Goal: Information Seeking & Learning: Learn about a topic

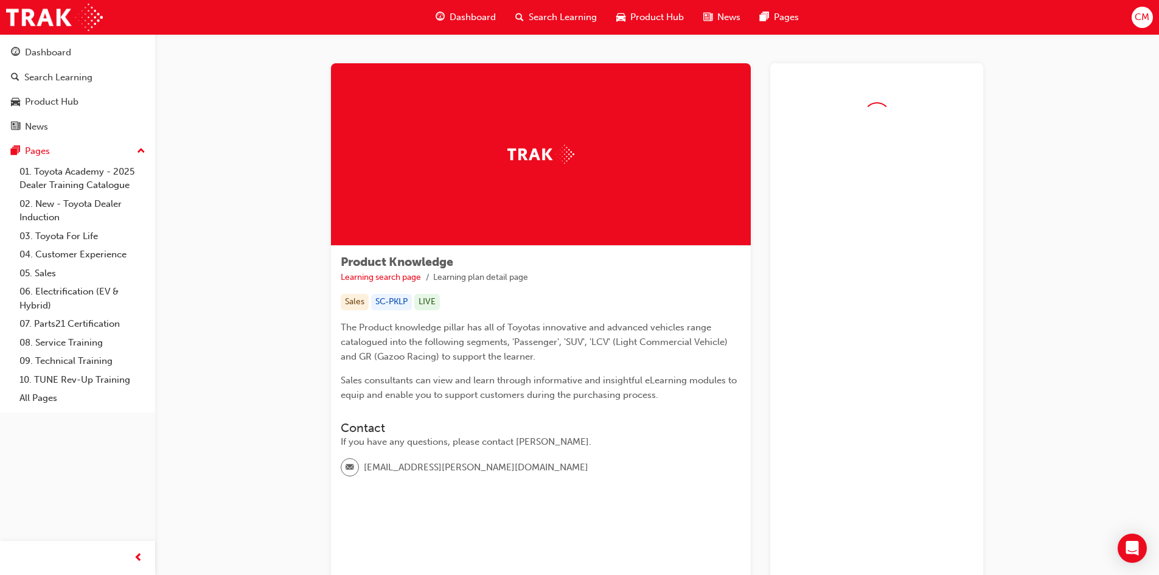
click at [438, 16] on span "guage-icon" at bounding box center [440, 17] width 9 height 15
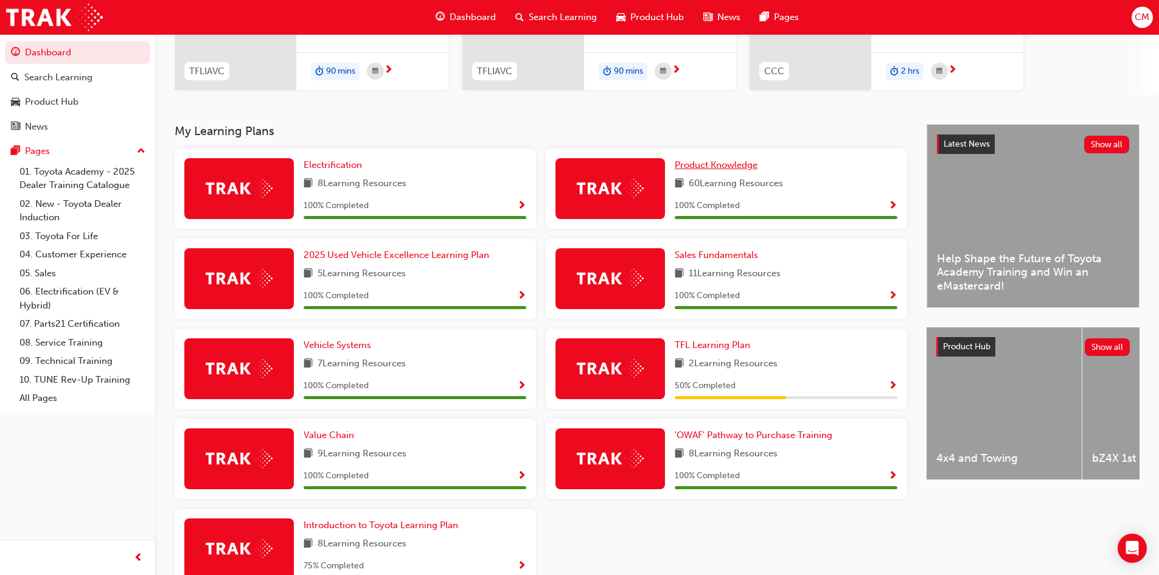
scroll to position [259, 0]
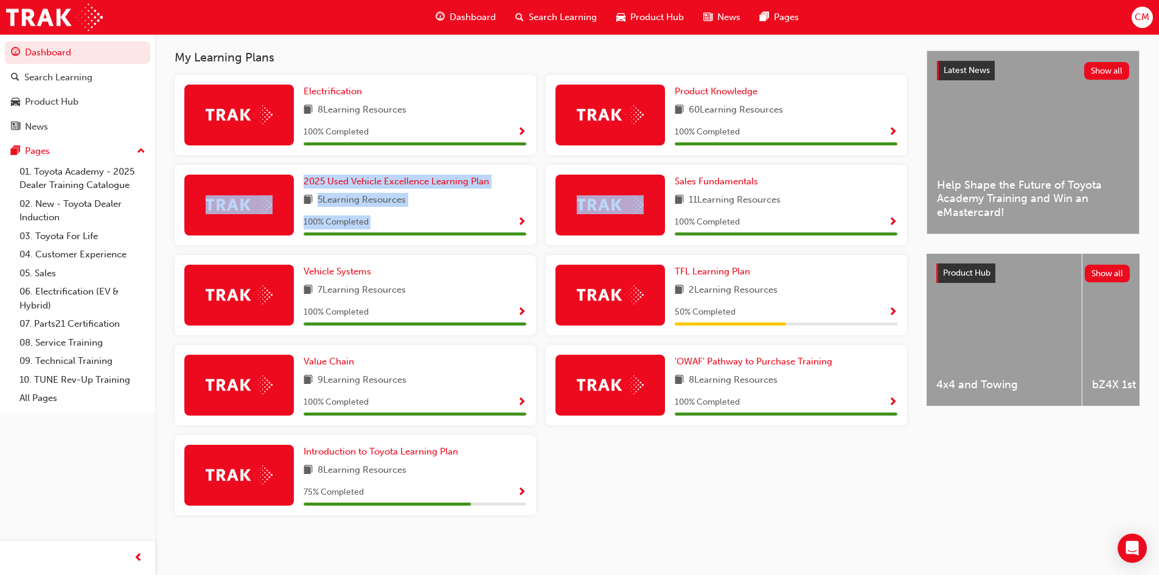
drag, startPoint x: 736, startPoint y: 155, endPoint x: 605, endPoint y: 200, distance: 138.7
click at [605, 200] on div "Electrification 8 Learning Resources 100 % Completed Product Knowledge 60 Learn…" at bounding box center [541, 300] width 742 height 450
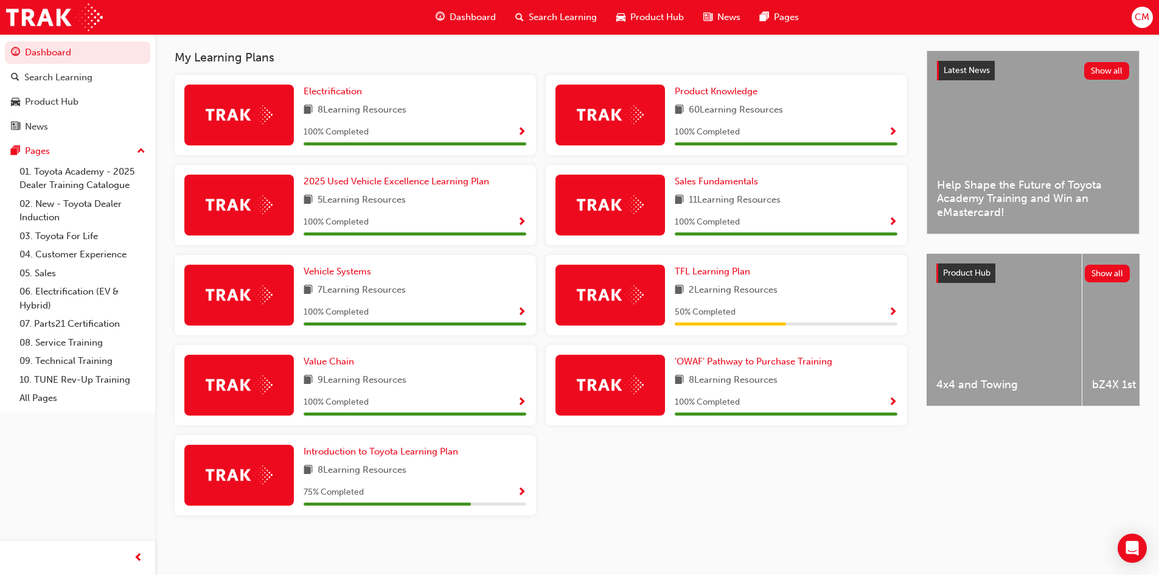
click at [376, 69] on div "My Learning Plans Electrification 8 Learning Resources 100 % Completed Product …" at bounding box center [551, 288] width 752 height 474
click at [45, 105] on div "Product Hub" at bounding box center [52, 102] width 54 height 14
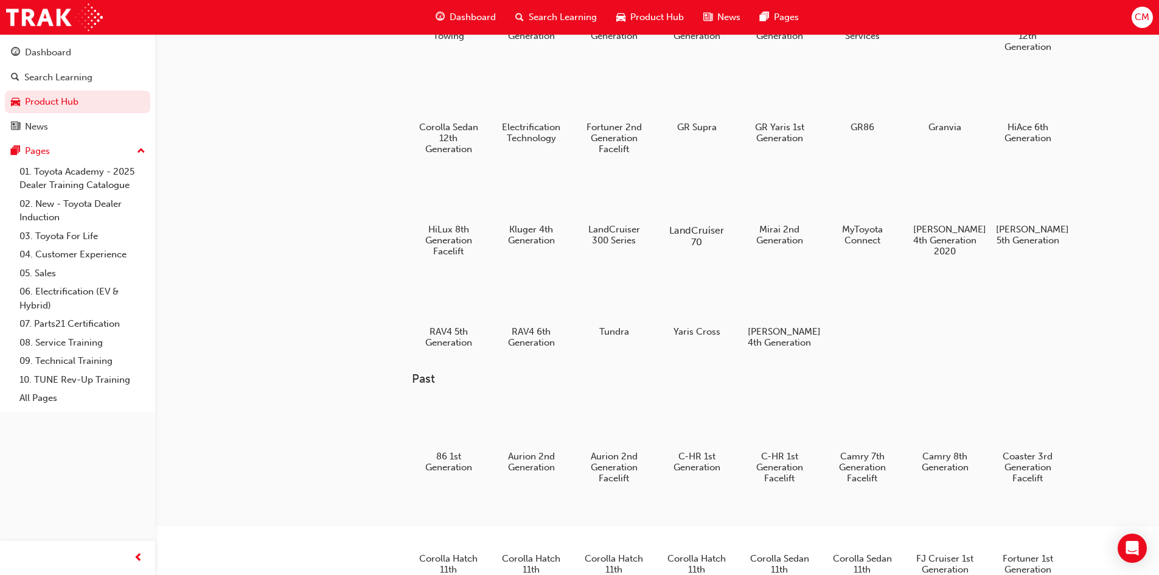
scroll to position [119, 0]
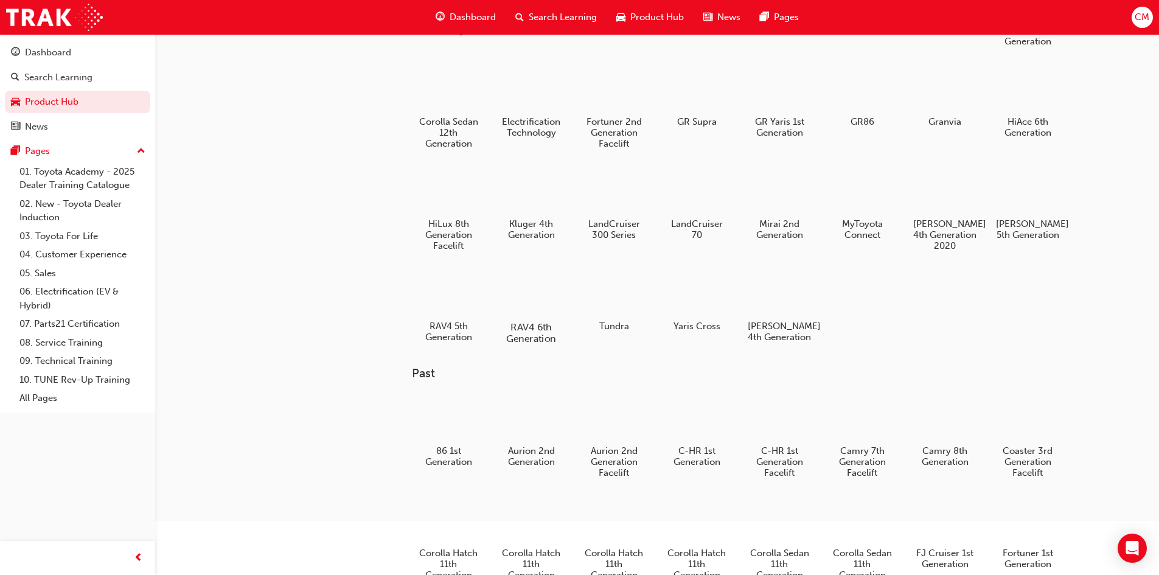
click at [514, 318] on div "RAV4 6th Generation" at bounding box center [530, 306] width 77 height 86
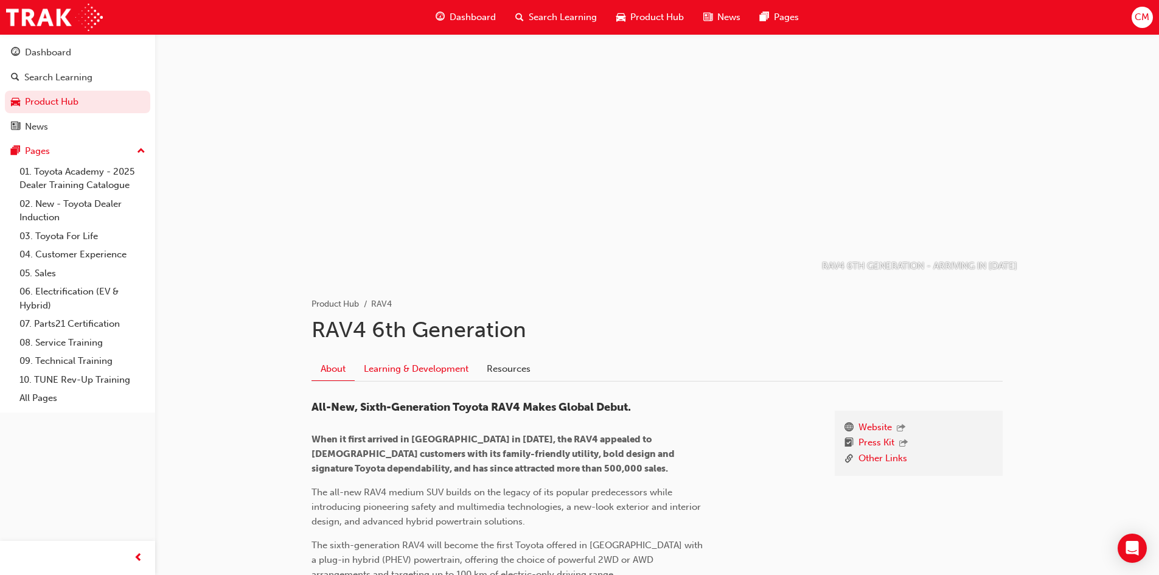
click at [420, 371] on link "Learning & Development" at bounding box center [416, 368] width 123 height 23
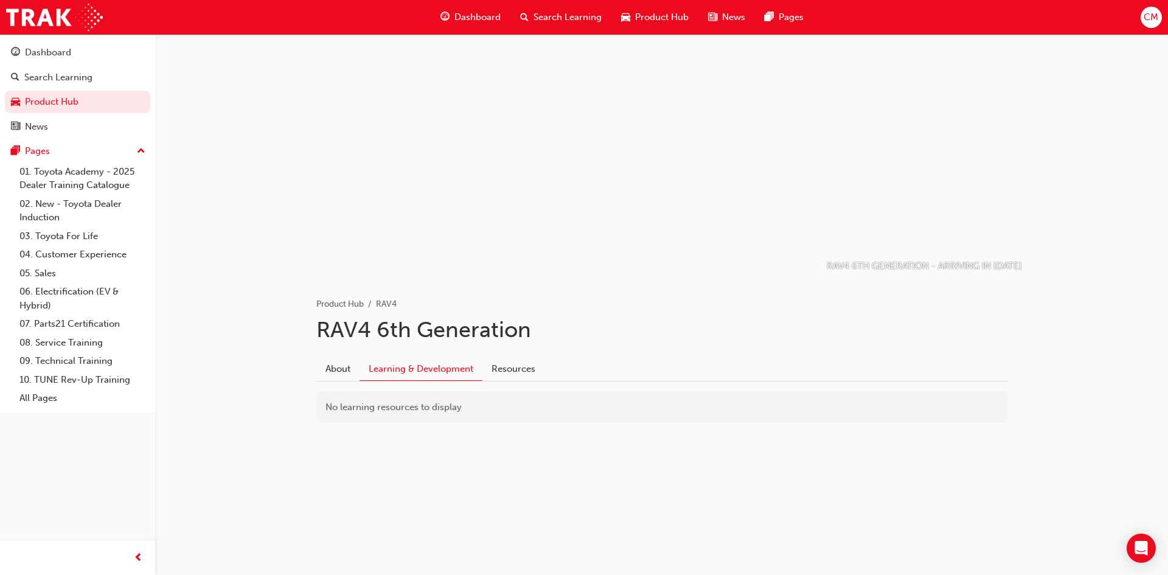
click at [368, 369] on link "Learning & Development" at bounding box center [421, 369] width 123 height 24
click at [344, 370] on link "About" at bounding box center [337, 368] width 43 height 23
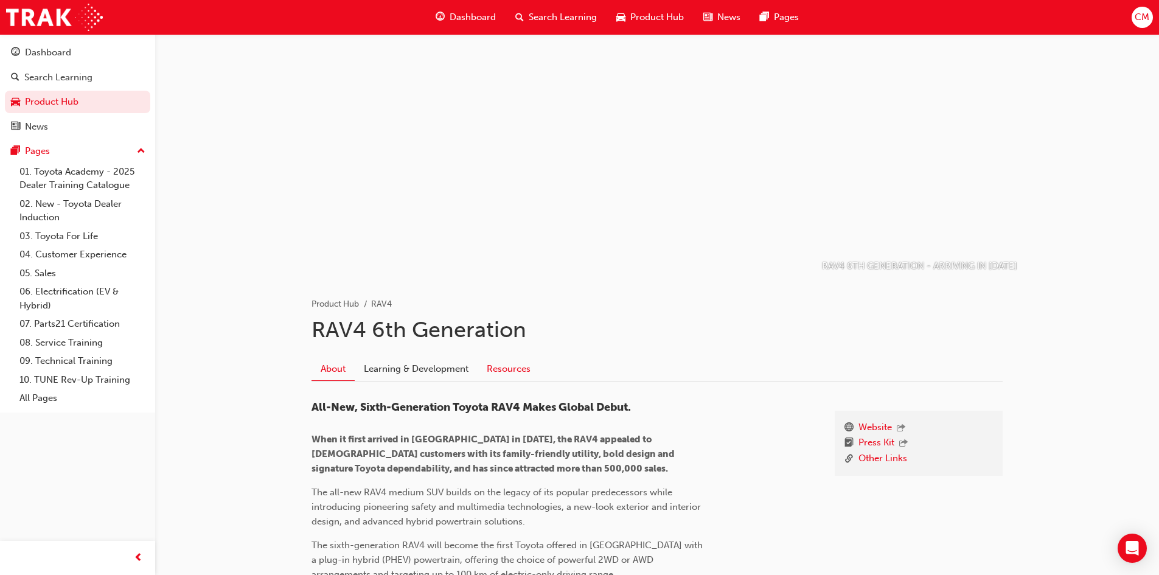
click at [504, 375] on link "Resources" at bounding box center [509, 368] width 62 height 23
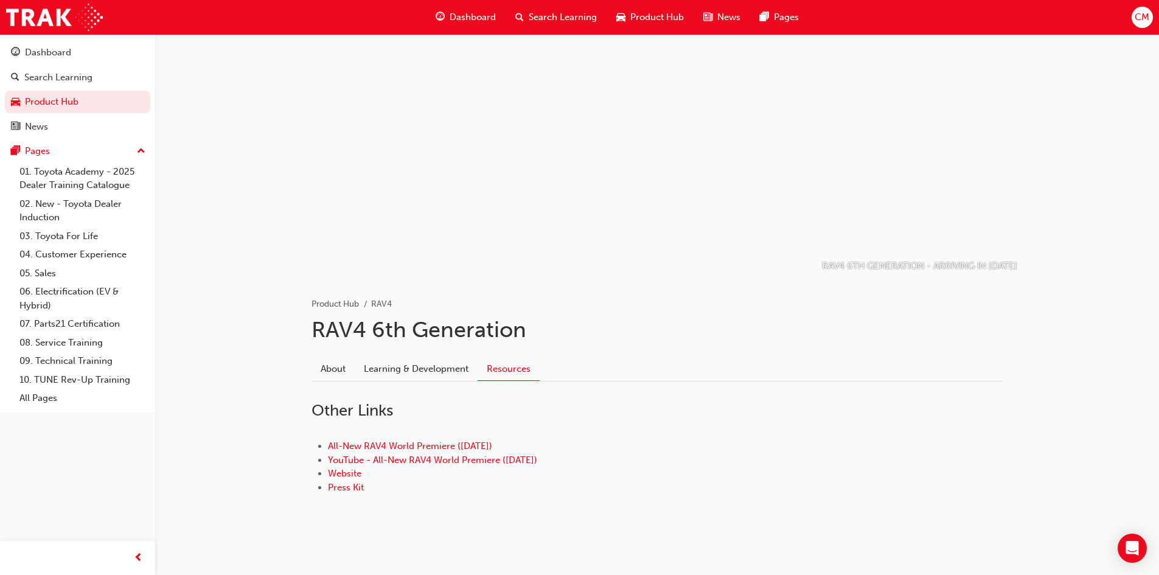
scroll to position [8, 0]
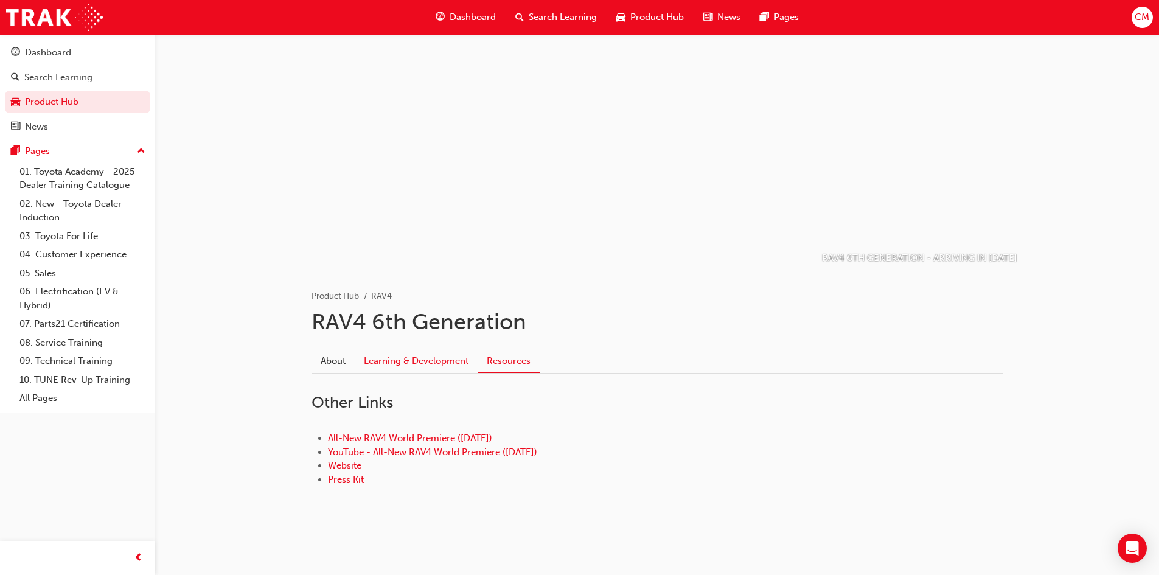
click at [436, 358] on link "Learning & Development" at bounding box center [416, 360] width 123 height 23
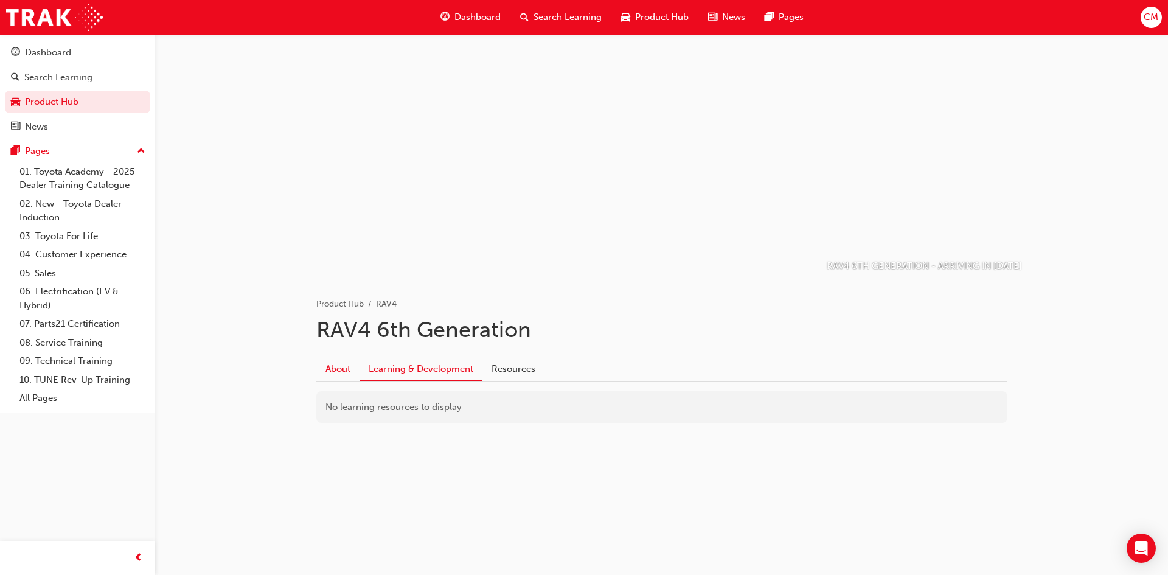
click at [343, 368] on link "About" at bounding box center [337, 368] width 43 height 23
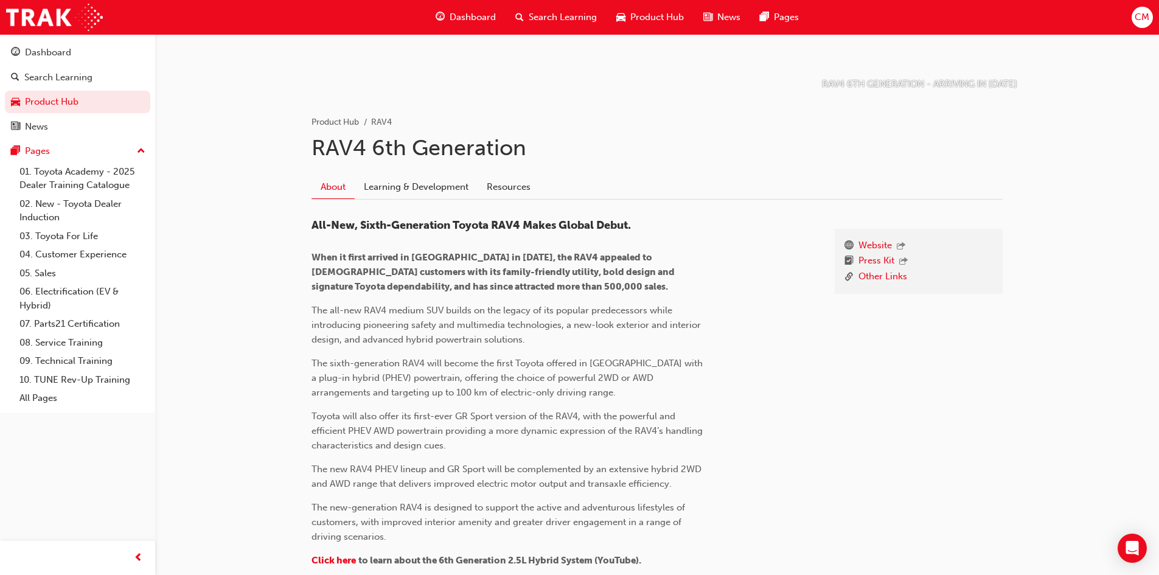
scroll to position [186, 0]
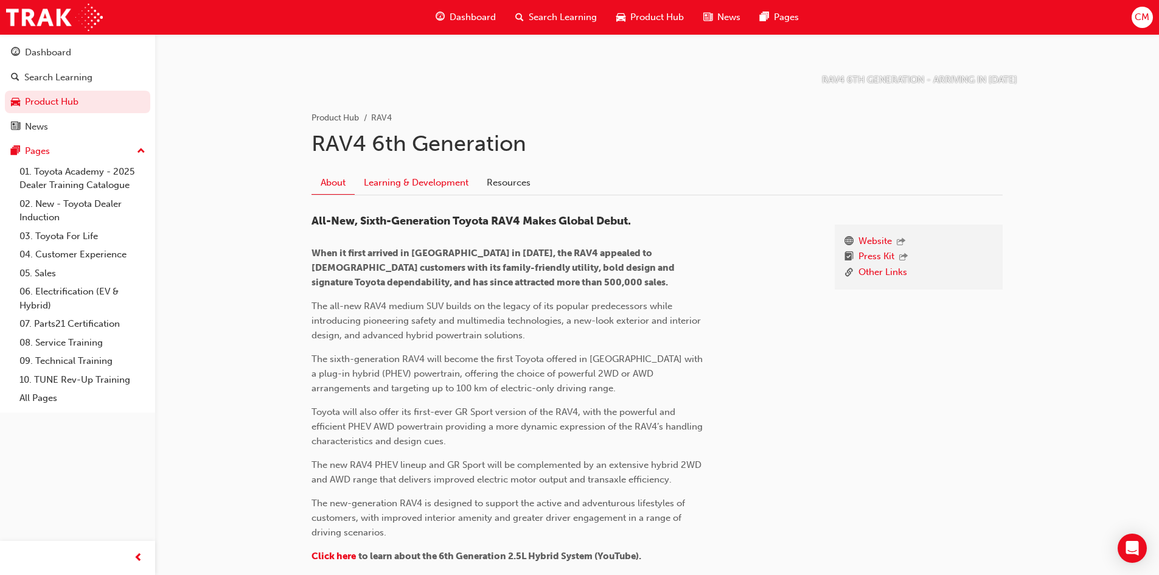
click at [403, 188] on link "Learning & Development" at bounding box center [416, 182] width 123 height 23
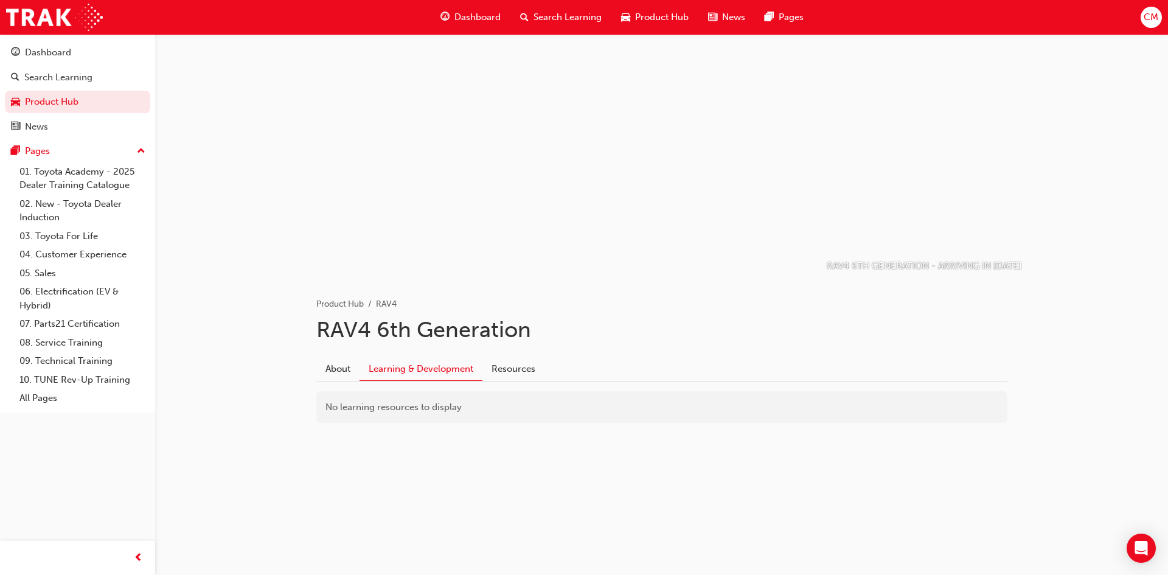
click at [633, 18] on div "Product Hub" at bounding box center [655, 17] width 87 height 25
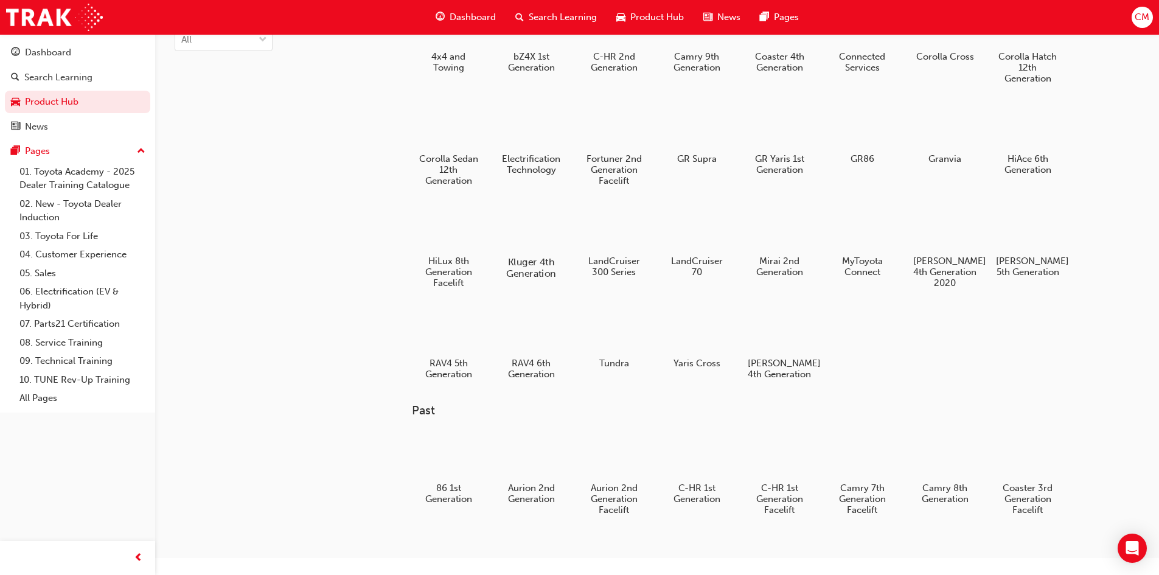
scroll to position [83, 0]
click at [52, 71] on div "Search Learning" at bounding box center [58, 78] width 68 height 14
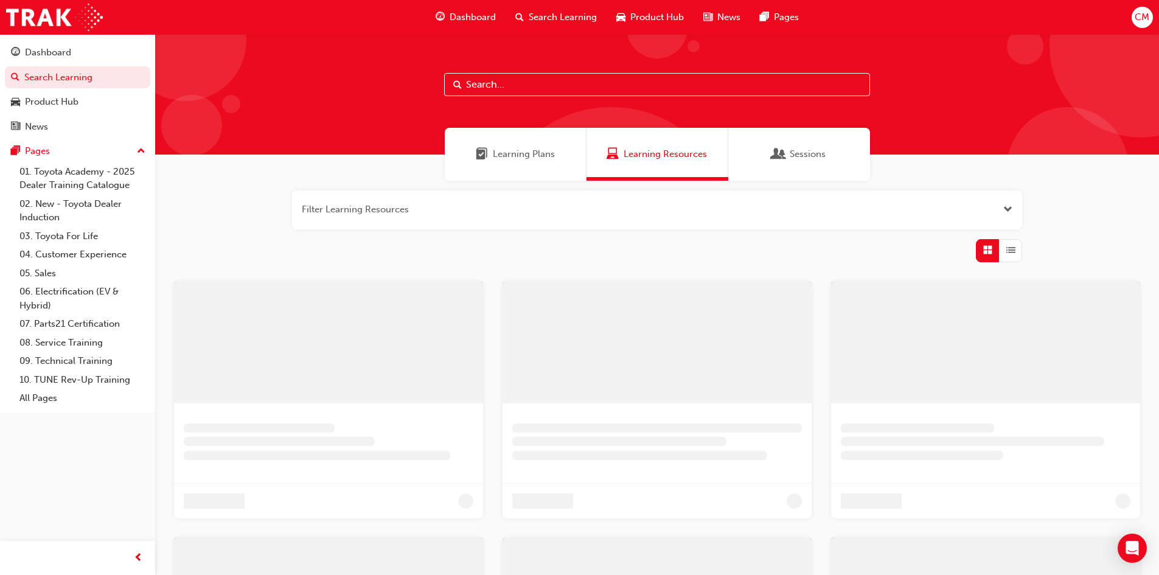
click at [529, 77] on input "text" at bounding box center [657, 84] width 426 height 23
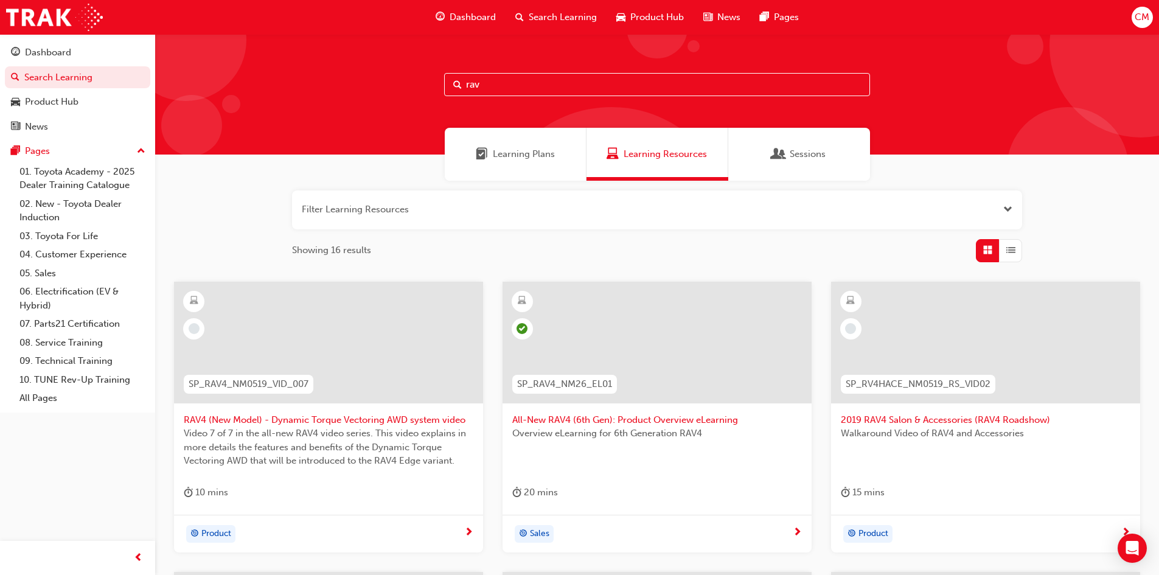
type input "rav"
click at [591, 419] on span "All-New RAV4 (6th Gen): Product Overview eLearning" at bounding box center [657, 420] width 290 height 14
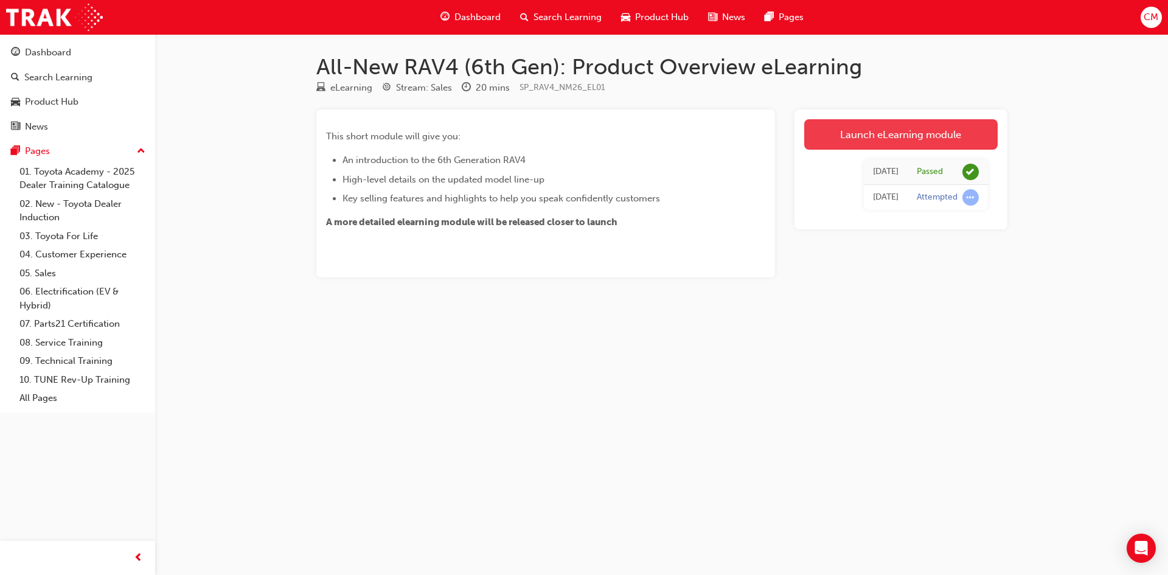
click at [885, 141] on link "Launch eLearning module" at bounding box center [901, 134] width 194 height 30
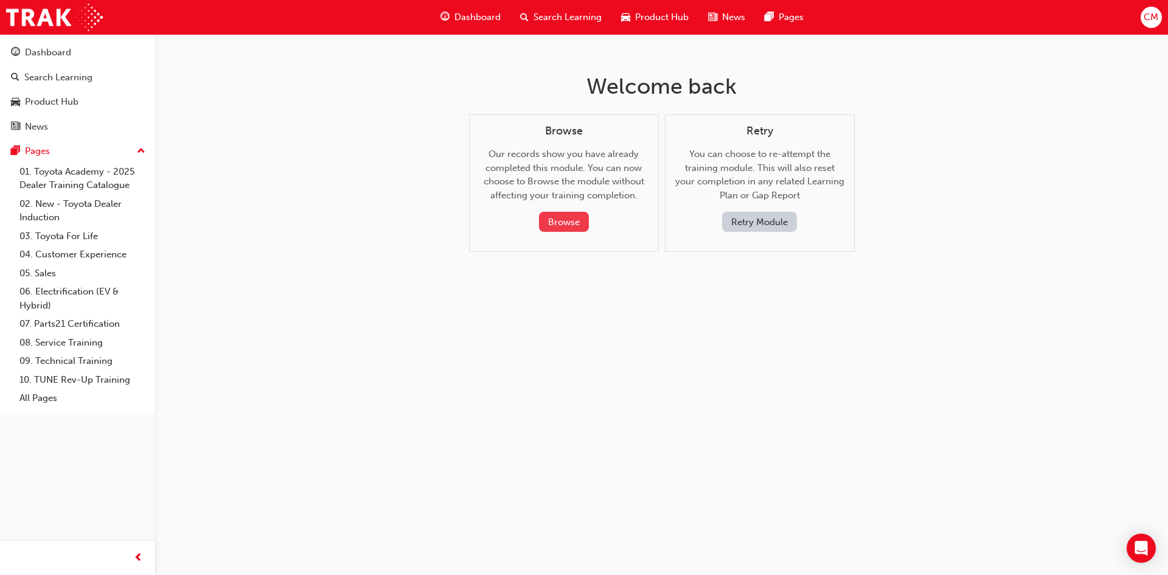
click at [561, 229] on button "Browse" at bounding box center [564, 222] width 50 height 20
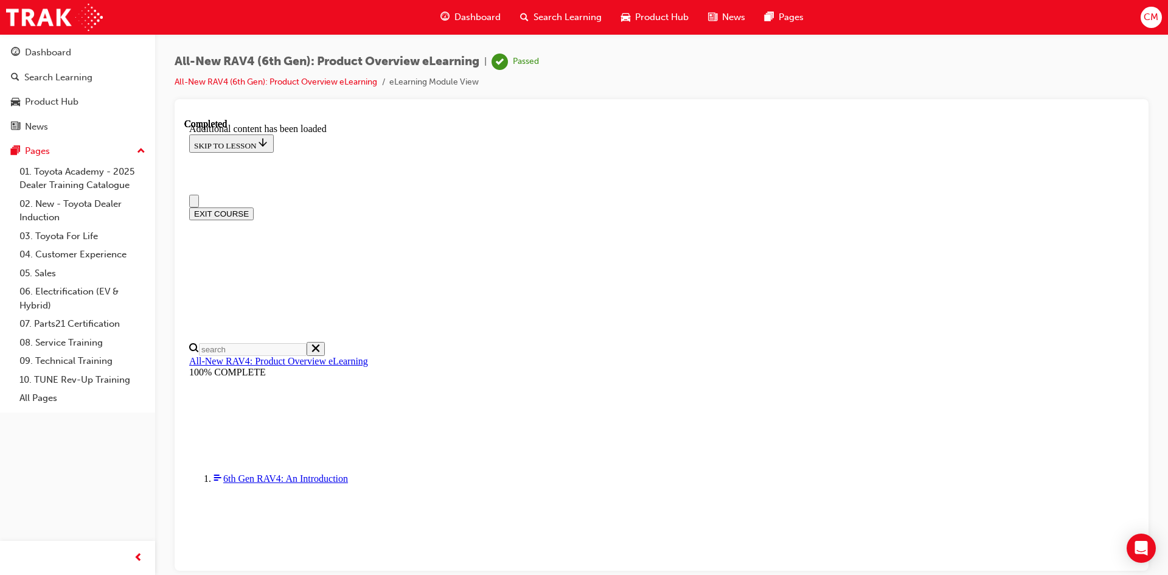
click at [766, 100] on div at bounding box center [662, 335] width 974 height 472
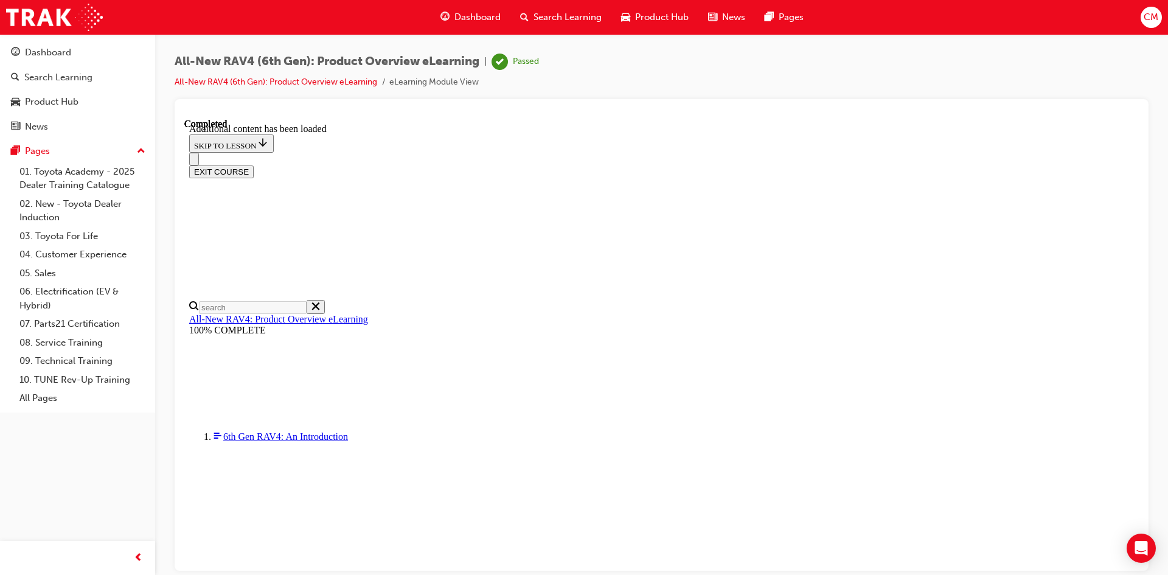
scroll to position [798, 0]
drag, startPoint x: 788, startPoint y: 200, endPoint x: 809, endPoint y: 316, distance: 118.1
drag, startPoint x: 782, startPoint y: 167, endPoint x: 815, endPoint y: 305, distance: 142.0
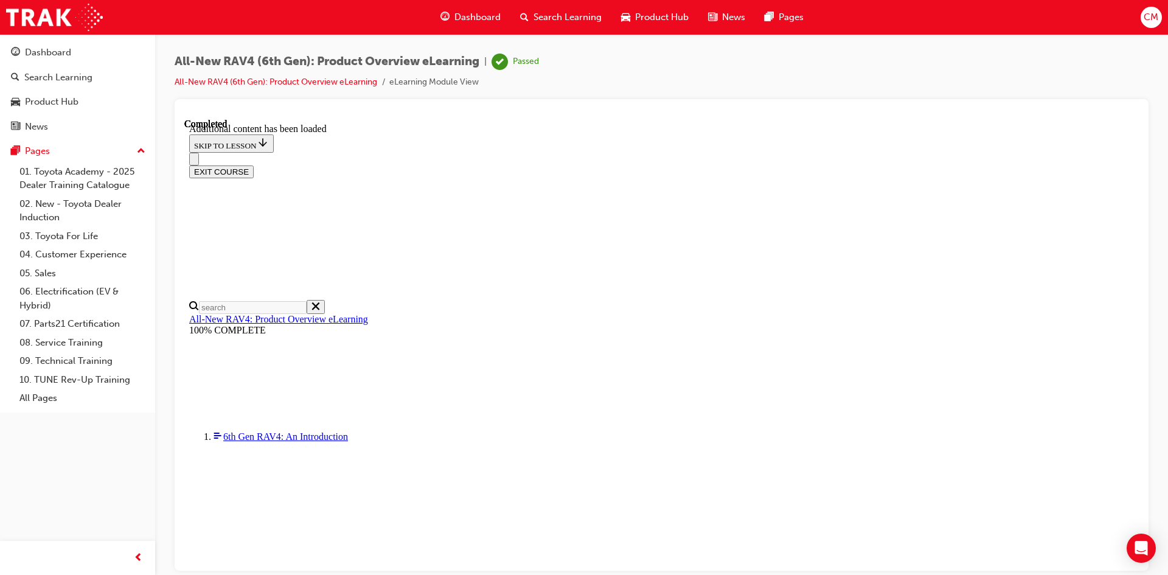
drag, startPoint x: 670, startPoint y: 167, endPoint x: 699, endPoint y: 312, distance: 147.6
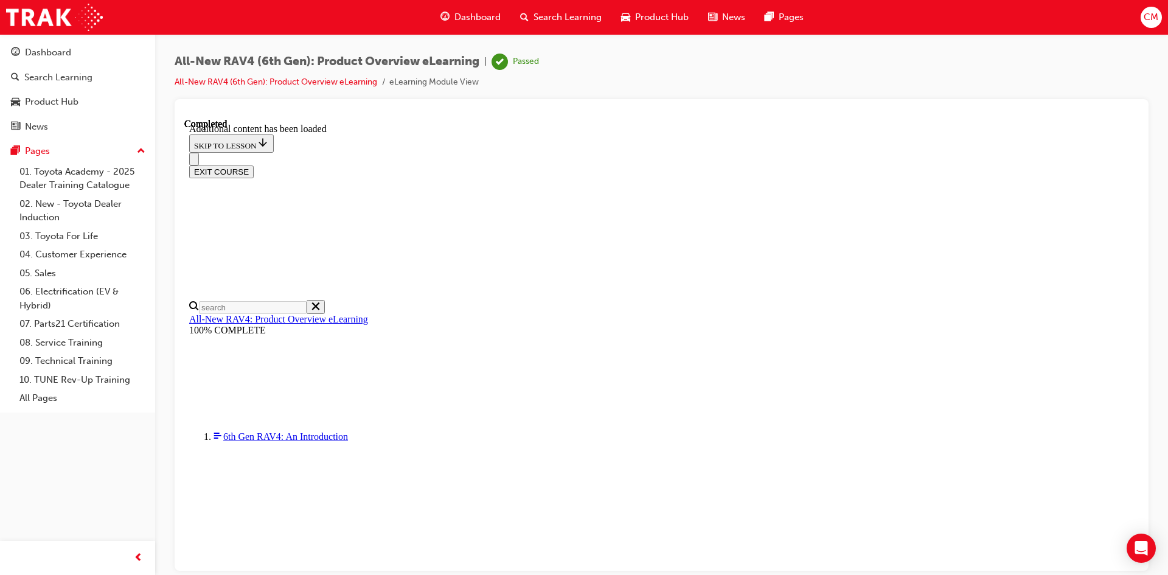
drag, startPoint x: 922, startPoint y: 323, endPoint x: 891, endPoint y: 162, distance: 163.6
drag, startPoint x: 888, startPoint y: 282, endPoint x: 961, endPoint y: 281, distance: 72.4
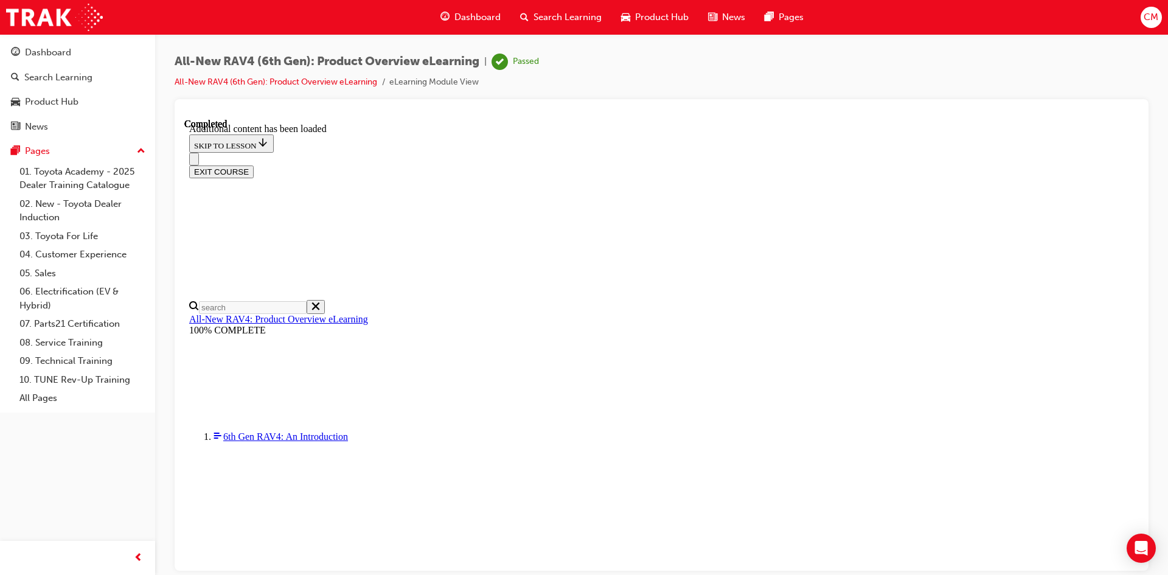
scroll to position [1771, 0]
drag, startPoint x: 539, startPoint y: 214, endPoint x: 688, endPoint y: 218, distance: 148.6
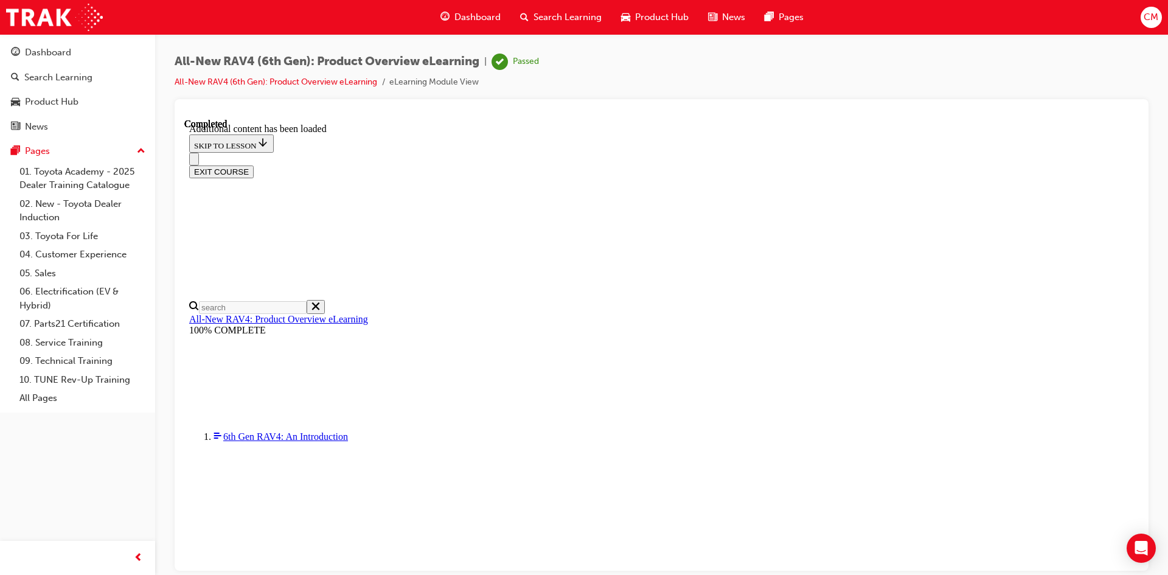
drag, startPoint x: 544, startPoint y: 236, endPoint x: 643, endPoint y: 246, distance: 99.7
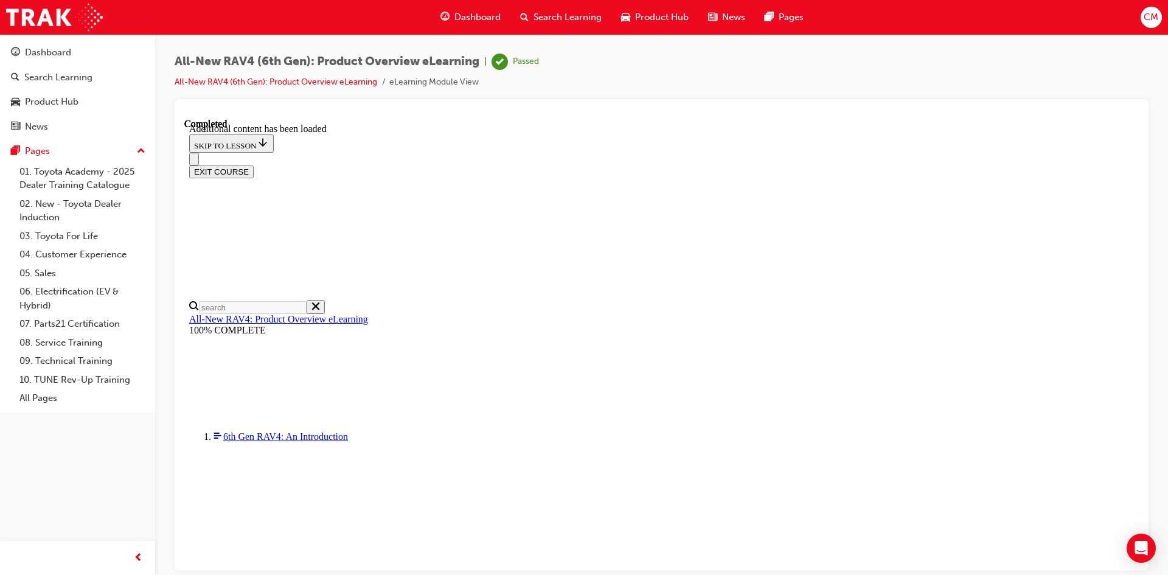
drag, startPoint x: 598, startPoint y: 236, endPoint x: 691, endPoint y: 228, distance: 92.8
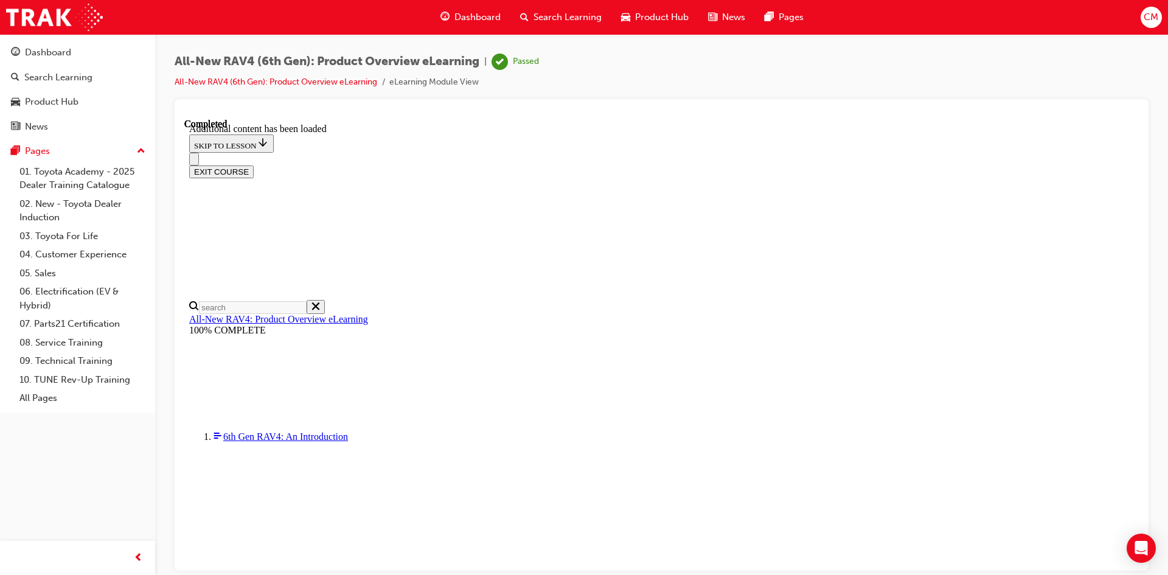
drag, startPoint x: 587, startPoint y: 236, endPoint x: 703, endPoint y: 236, distance: 116.8
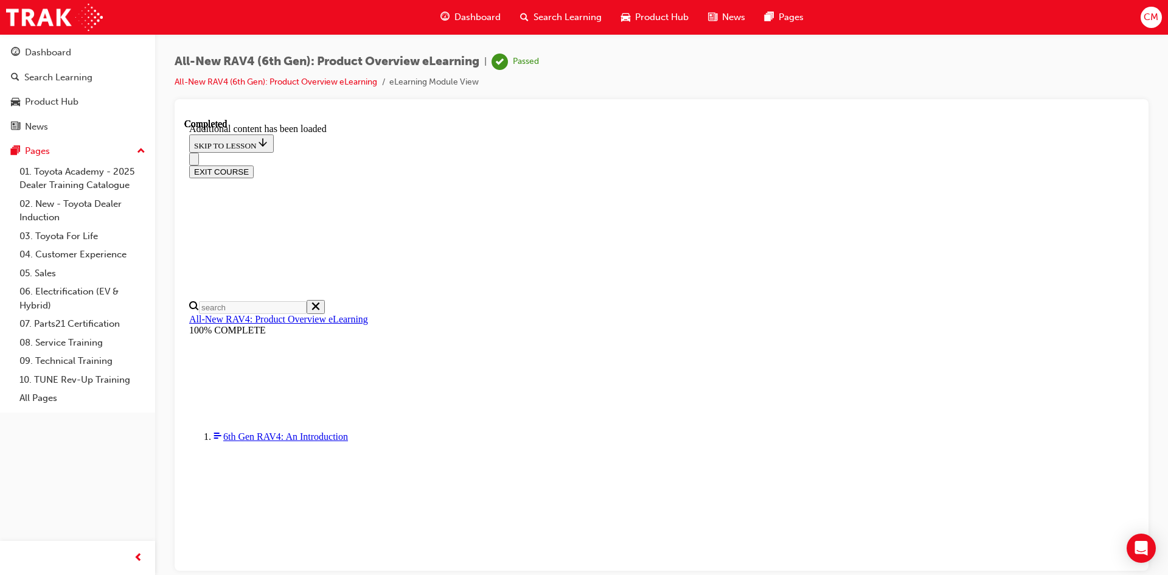
drag, startPoint x: 563, startPoint y: 234, endPoint x: 653, endPoint y: 234, distance: 90.1
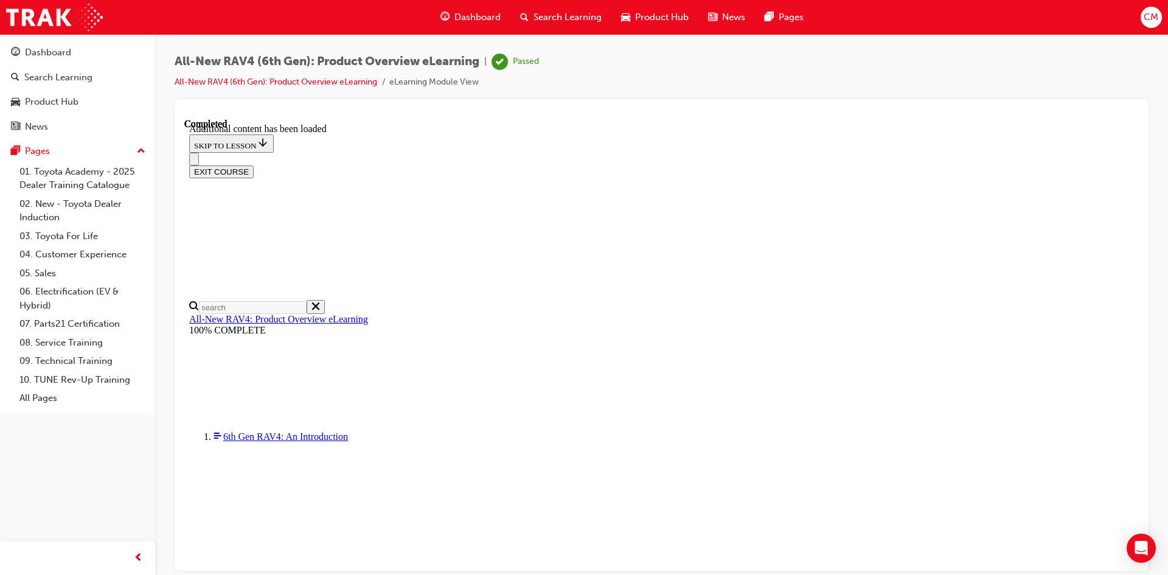
drag, startPoint x: 554, startPoint y: 257, endPoint x: 699, endPoint y: 257, distance: 144.8
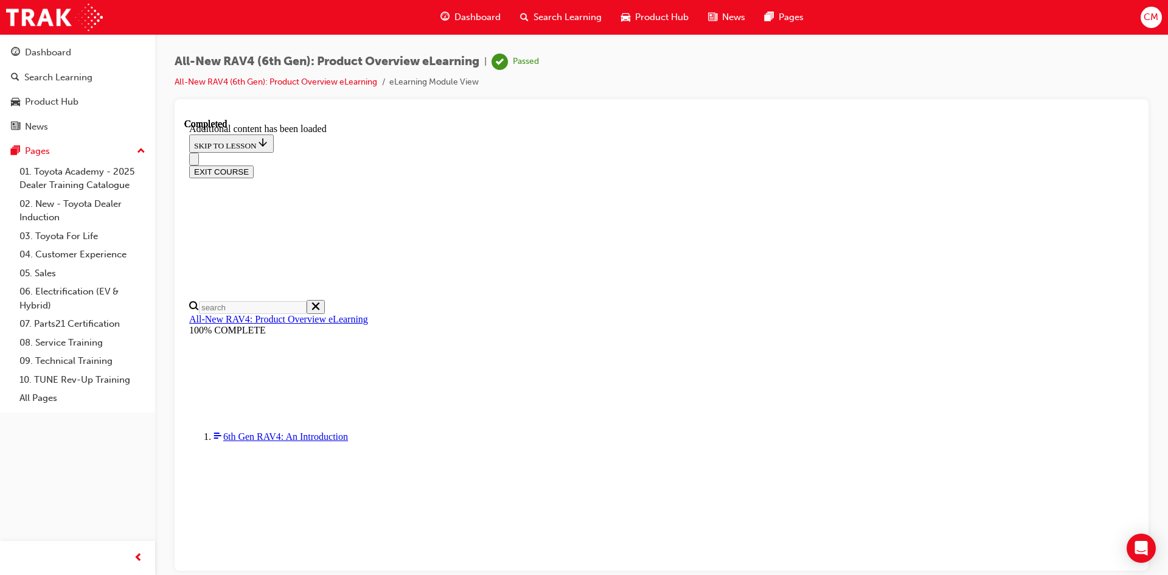
drag, startPoint x: 686, startPoint y: 284, endPoint x: 548, endPoint y: 248, distance: 142.7
drag, startPoint x: 558, startPoint y: 254, endPoint x: 660, endPoint y: 259, distance: 102.4
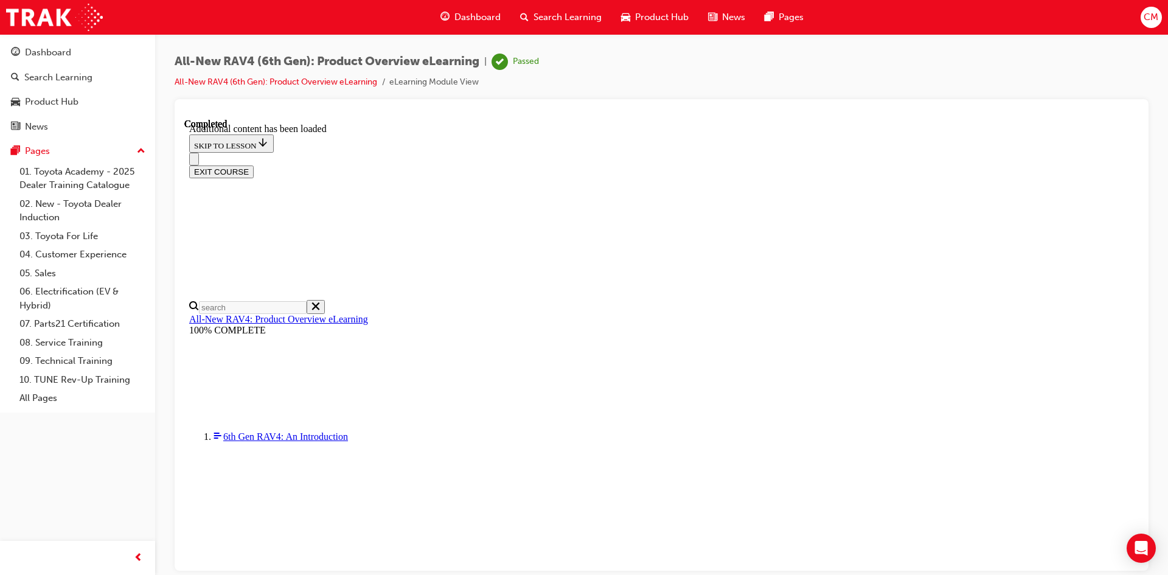
drag, startPoint x: 570, startPoint y: 325, endPoint x: 643, endPoint y: 318, distance: 72.7
drag, startPoint x: 643, startPoint y: 318, endPoint x: 593, endPoint y: 285, distance: 59.2
drag, startPoint x: 581, startPoint y: 344, endPoint x: 690, endPoint y: 344, distance: 109.5
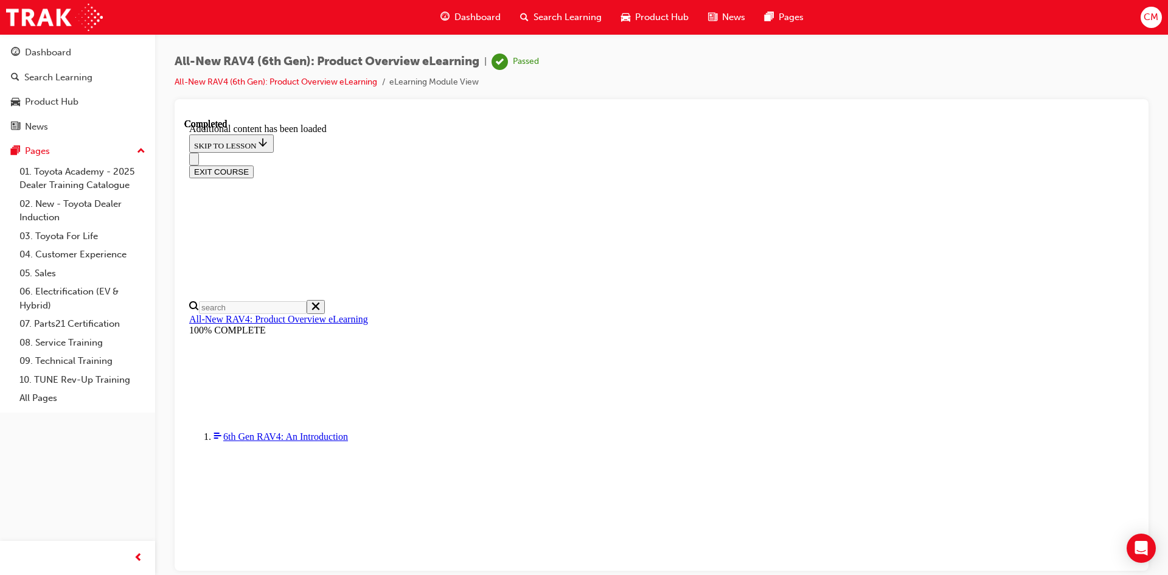
drag, startPoint x: 699, startPoint y: 394, endPoint x: 554, endPoint y: 400, distance: 144.3
drag, startPoint x: 557, startPoint y: 368, endPoint x: 683, endPoint y: 377, distance: 125.7
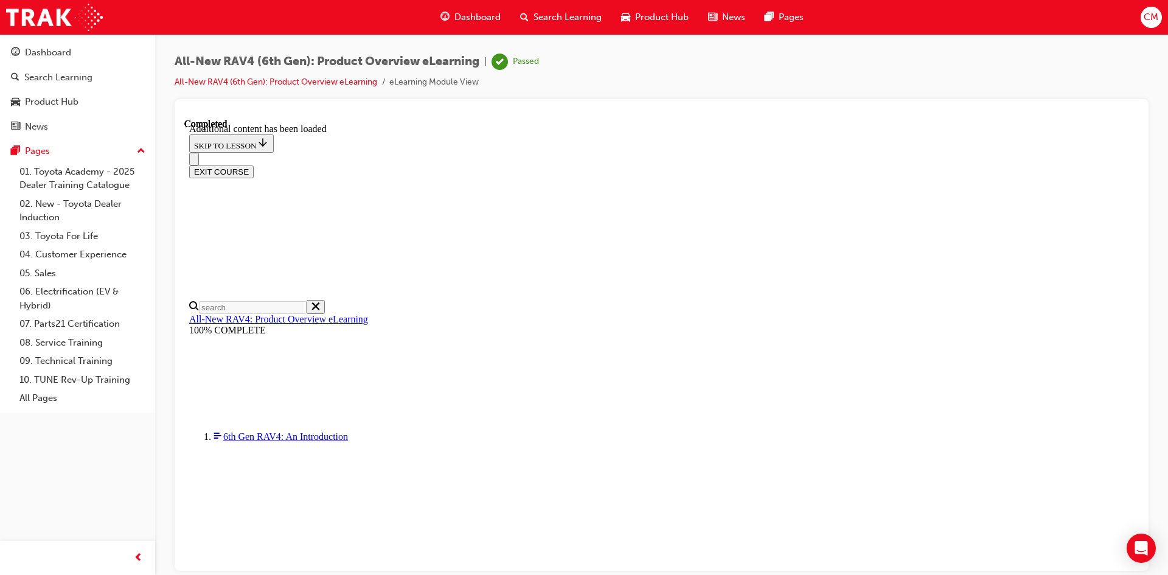
drag, startPoint x: 683, startPoint y: 377, endPoint x: 654, endPoint y: 285, distance: 96.2
drag, startPoint x: 669, startPoint y: 279, endPoint x: 582, endPoint y: 268, distance: 88.3
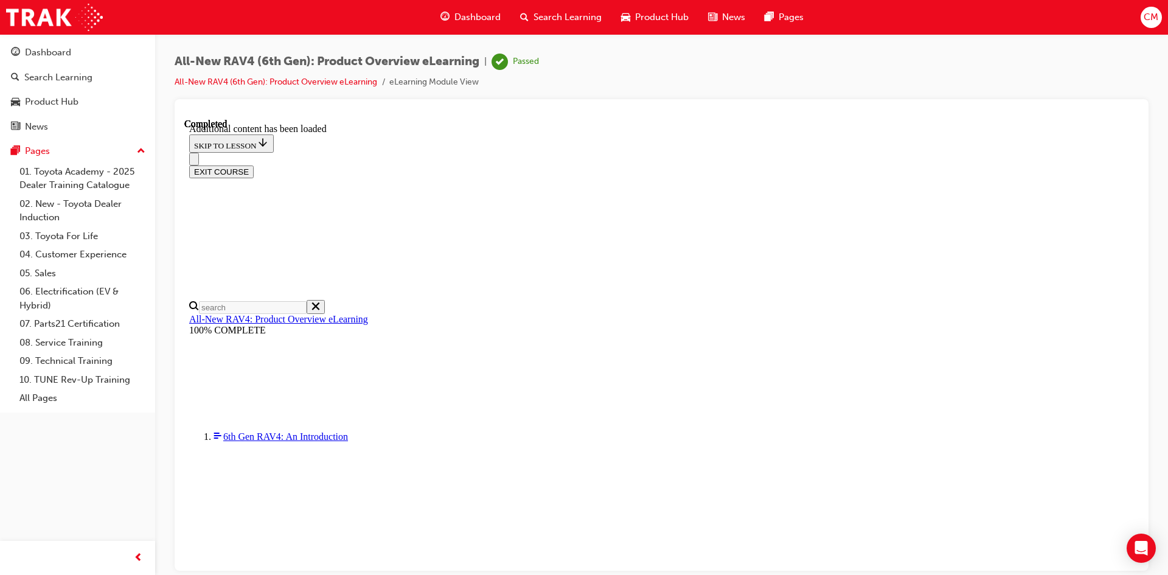
drag, startPoint x: 558, startPoint y: 305, endPoint x: 674, endPoint y: 315, distance: 116.0
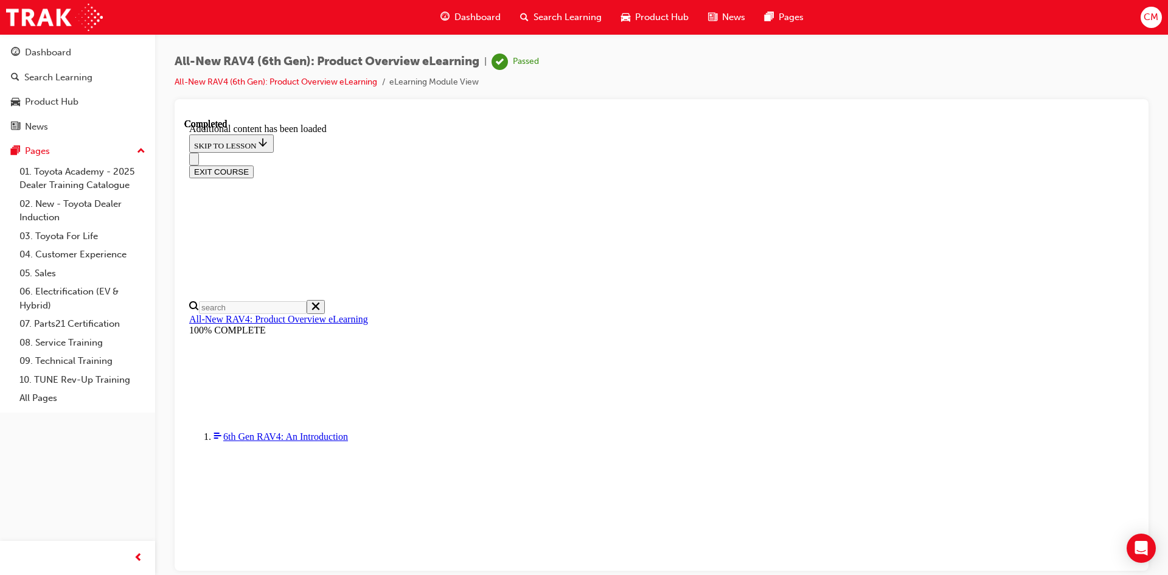
drag, startPoint x: 696, startPoint y: 282, endPoint x: 609, endPoint y: 277, distance: 86.6
drag, startPoint x: 647, startPoint y: 301, endPoint x: 551, endPoint y: 301, distance: 95.5
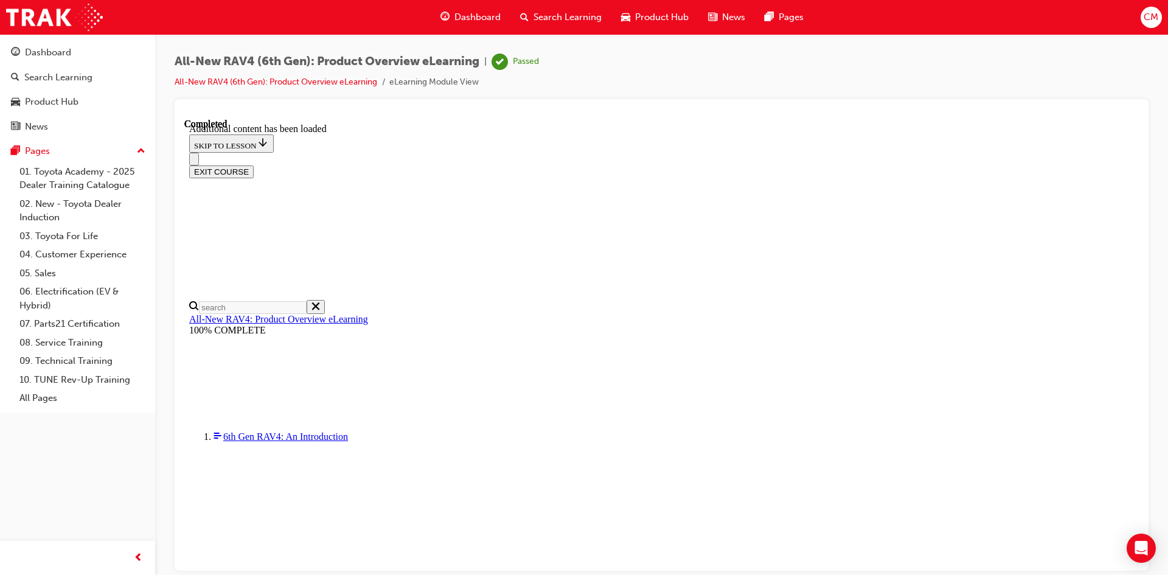
drag, startPoint x: 551, startPoint y: 301, endPoint x: 615, endPoint y: 286, distance: 65.7
drag, startPoint x: 565, startPoint y: 291, endPoint x: 745, endPoint y: 300, distance: 180.4
